Goal: Task Accomplishment & Management: Manage account settings

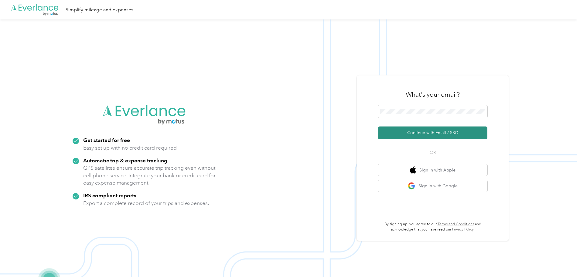
click at [433, 132] on button "Continue with Email / SSO" at bounding box center [432, 132] width 109 height 13
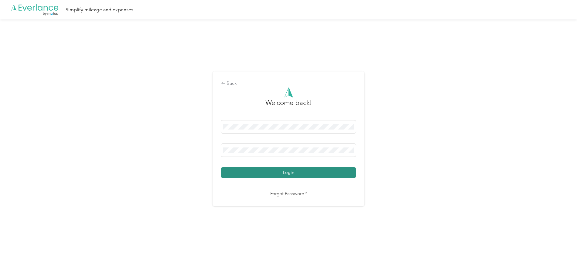
click at [278, 171] on button "Login" at bounding box center [288, 172] width 135 height 11
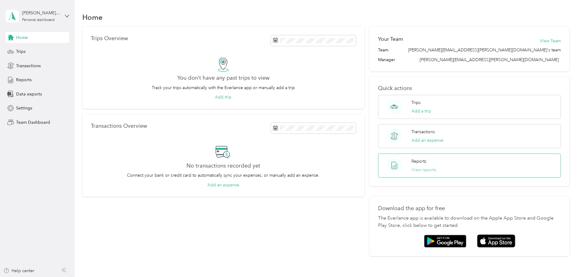
click at [411, 169] on button "View reports" at bounding box center [423, 169] width 25 height 6
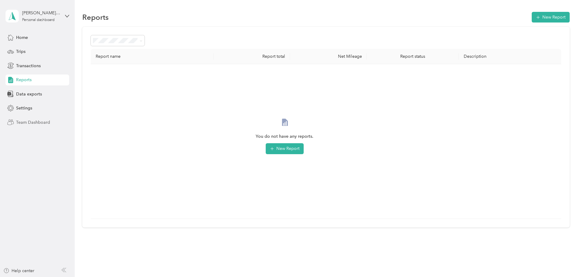
click at [25, 121] on span "Team Dashboard" at bounding box center [33, 122] width 34 height 6
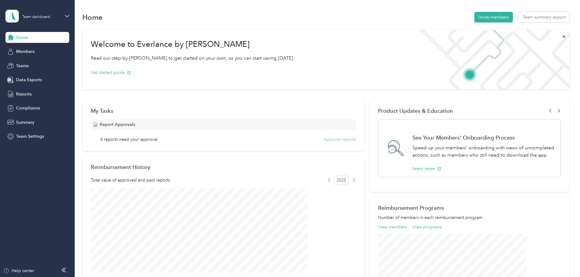
click at [333, 139] on button "Approve reports" at bounding box center [339, 139] width 32 height 6
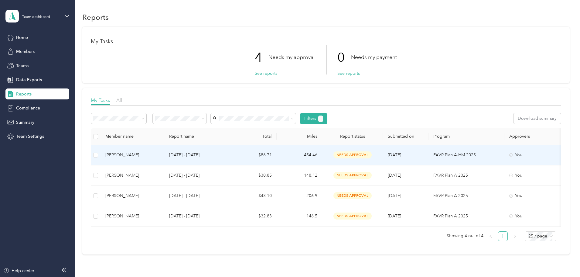
click at [372, 154] on span "needs approval" at bounding box center [352, 154] width 38 height 7
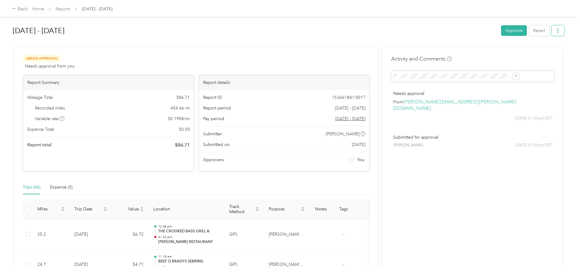
click at [555, 30] on icon "button" at bounding box center [557, 31] width 4 height 4
click at [495, 51] on span "Download" at bounding box center [491, 53] width 20 height 6
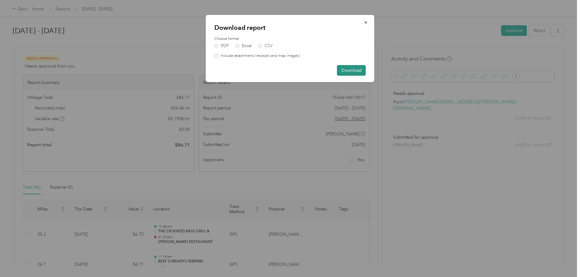
click at [352, 68] on button "Download" at bounding box center [351, 70] width 29 height 11
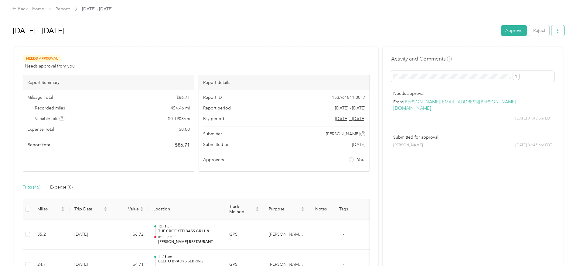
click at [557, 29] on icon "button" at bounding box center [557, 31] width 1 height 4
click at [490, 54] on span "Download" at bounding box center [491, 53] width 20 height 6
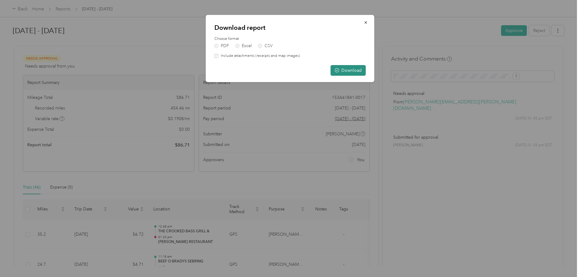
click at [352, 67] on button "Download" at bounding box center [348, 70] width 35 height 11
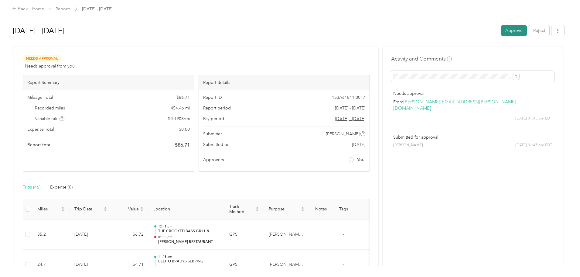
click at [501, 29] on button "Approve" at bounding box center [514, 30] width 26 height 11
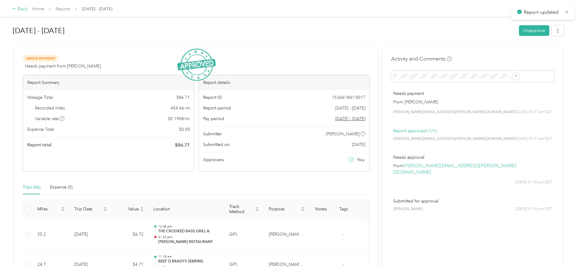
click at [28, 9] on div "Back" at bounding box center [20, 8] width 16 height 7
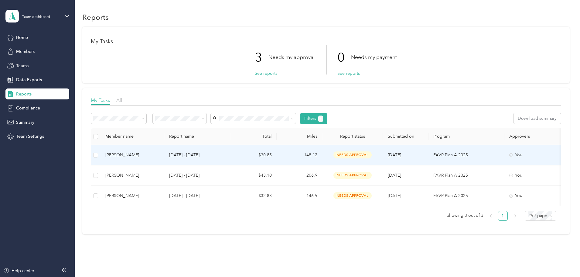
click at [372, 155] on span "needs approval" at bounding box center [352, 154] width 38 height 7
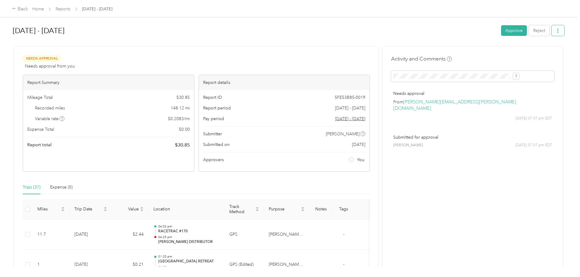
click at [555, 30] on icon "button" at bounding box center [557, 31] width 4 height 4
click at [489, 53] on span "Download" at bounding box center [491, 53] width 20 height 6
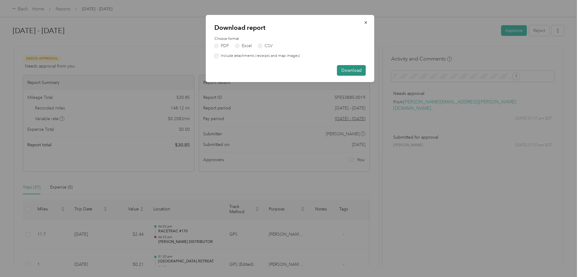
click at [352, 69] on button "Download" at bounding box center [351, 70] width 29 height 11
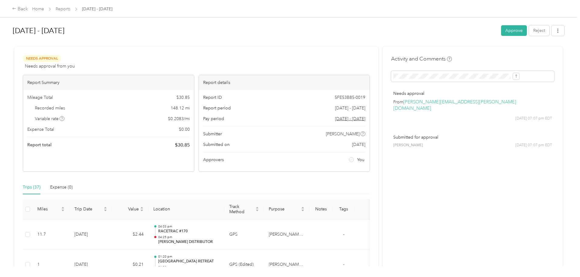
drag, startPoint x: 463, startPoint y: 30, endPoint x: 460, endPoint y: 29, distance: 3.4
click at [501, 29] on button "Approve" at bounding box center [514, 30] width 26 height 11
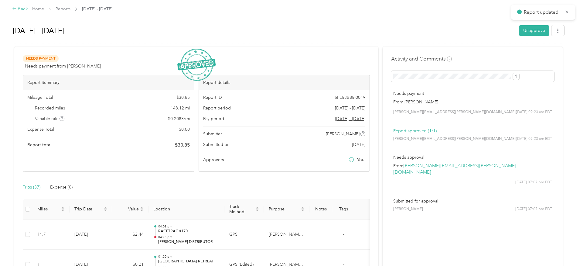
click at [28, 6] on div "Back" at bounding box center [20, 8] width 16 height 7
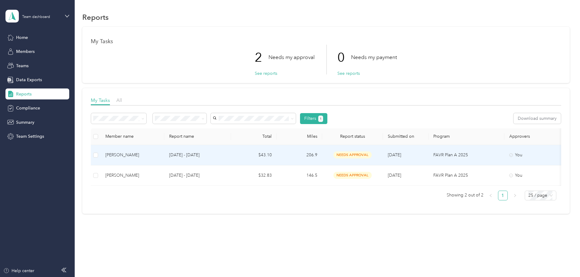
click at [372, 155] on span "needs approval" at bounding box center [352, 154] width 38 height 7
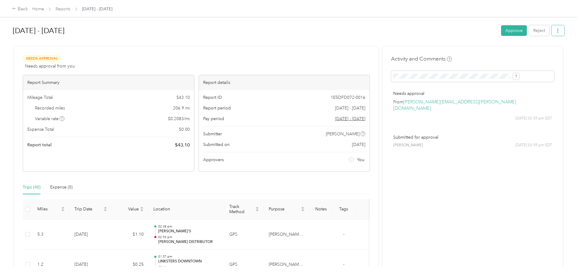
click at [555, 31] on icon "button" at bounding box center [557, 31] width 4 height 4
click at [495, 53] on span "Download" at bounding box center [491, 53] width 20 height 6
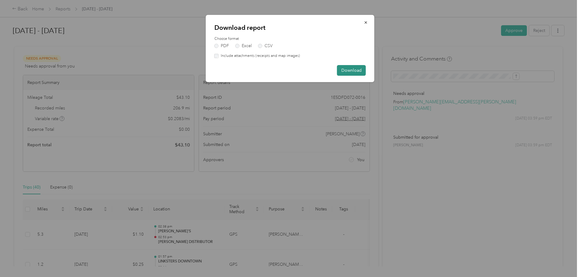
click at [352, 68] on button "Download" at bounding box center [351, 70] width 29 height 11
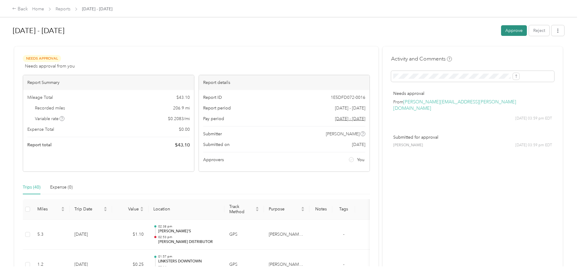
click at [501, 31] on button "Approve" at bounding box center [514, 30] width 26 height 11
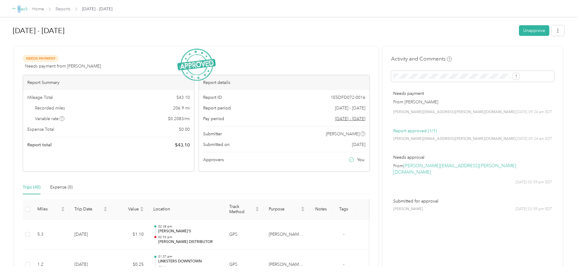
click at [28, 7] on div "Back" at bounding box center [20, 8] width 16 height 7
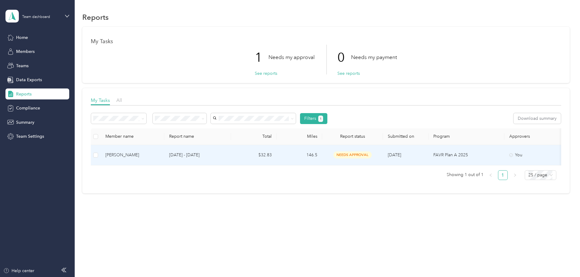
click at [372, 154] on span "needs approval" at bounding box center [352, 154] width 38 height 7
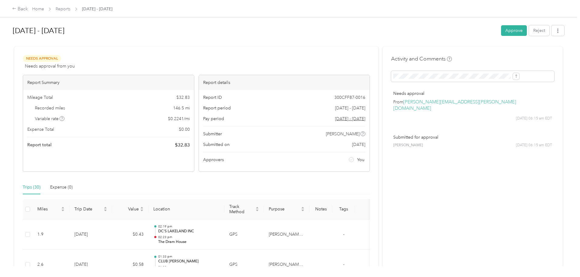
scroll to position [30, 0]
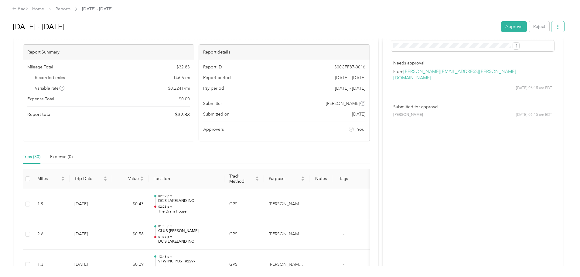
click at [557, 25] on icon "button" at bounding box center [557, 27] width 1 height 4
click at [487, 49] on span "Download" at bounding box center [491, 49] width 20 height 6
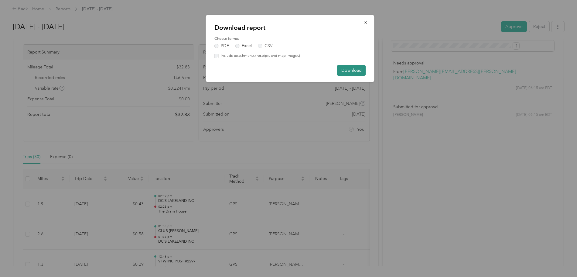
click at [355, 70] on button "Download" at bounding box center [351, 70] width 29 height 11
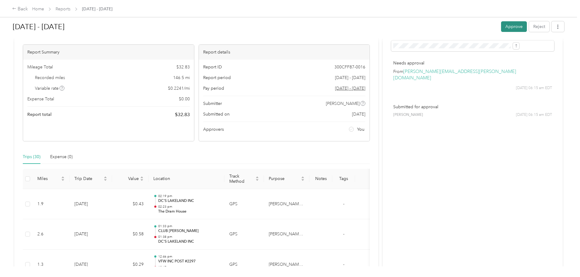
click at [501, 26] on button "Approve" at bounding box center [514, 26] width 26 height 11
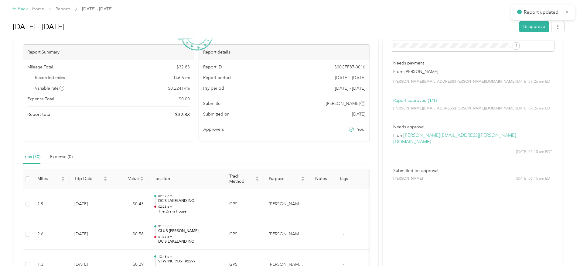
click at [16, 8] on icon at bounding box center [14, 8] width 4 height 4
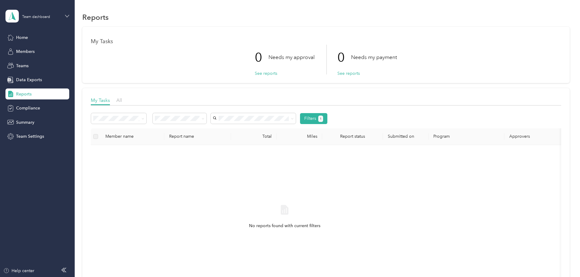
click at [67, 16] on icon at bounding box center [67, 16] width 4 height 4
click at [30, 79] on div "Log out" at bounding box center [104, 75] width 188 height 11
